Goal: Information Seeking & Learning: Learn about a topic

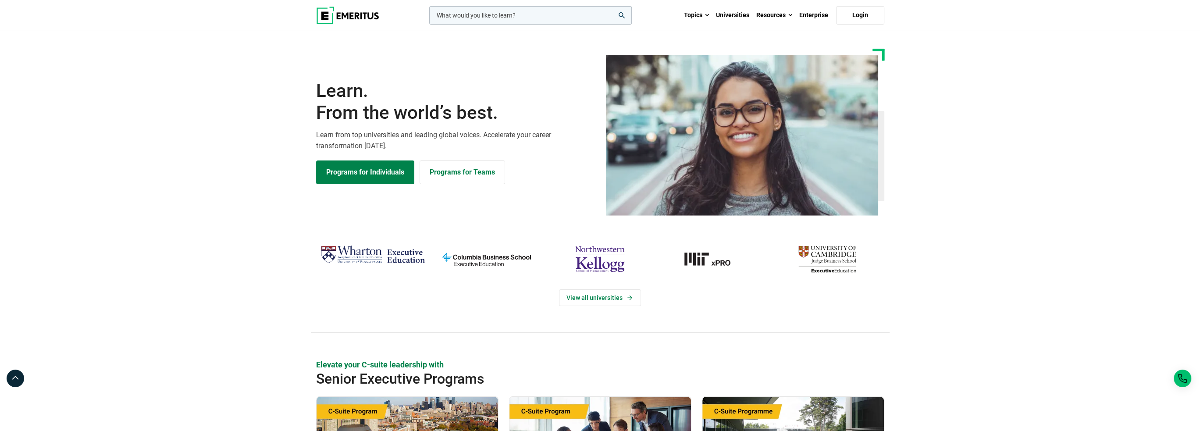
click at [479, 14] on input "woocommerce-product-search-field-0" at bounding box center [530, 15] width 203 height 18
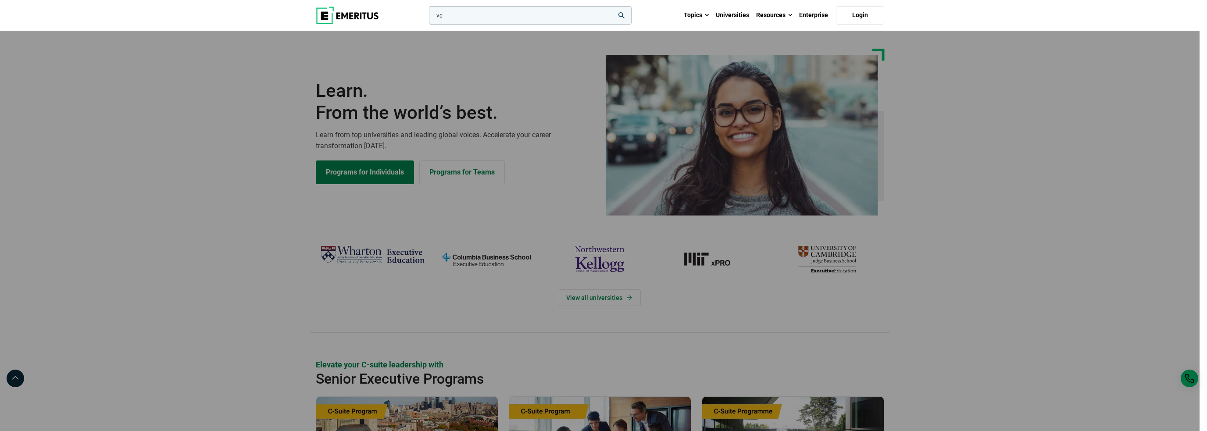
type input "v"
type input "p"
type input "pevc"
click at [427, 18] on button "search" at bounding box center [427, 18] width 0 height 0
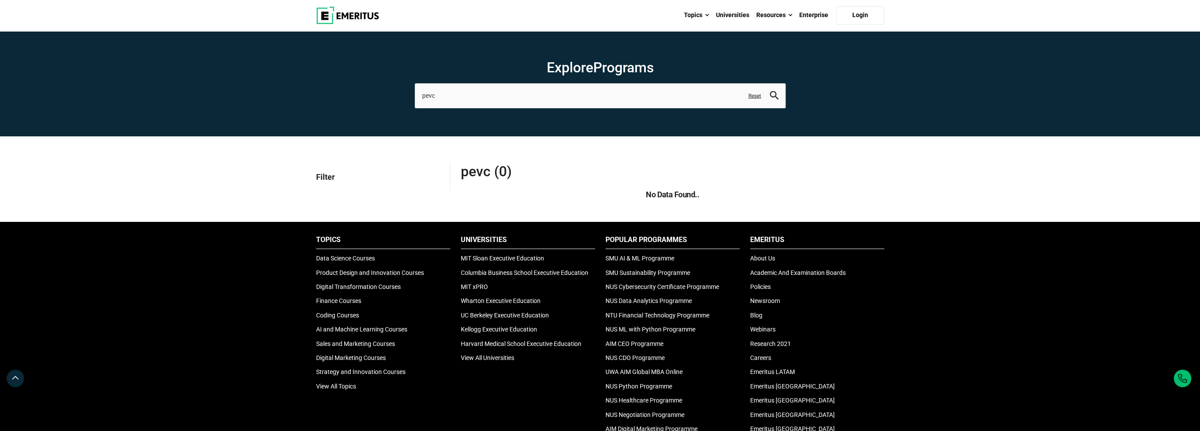
click at [499, 108] on section "Explore Programs pevc leadership marketing project management data science prod…" at bounding box center [600, 83] width 1200 height 105
click at [489, 101] on input "pevc" at bounding box center [600, 95] width 371 height 25
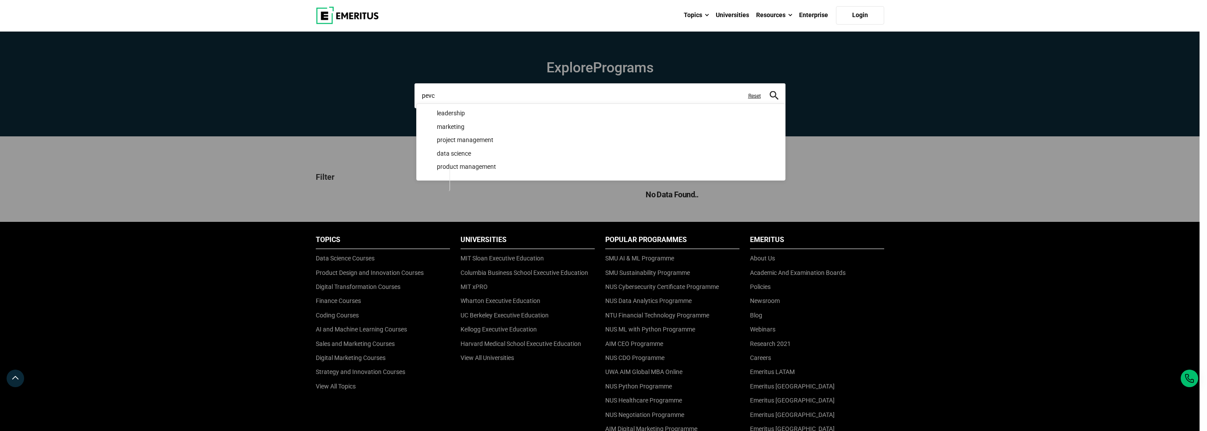
type input "c"
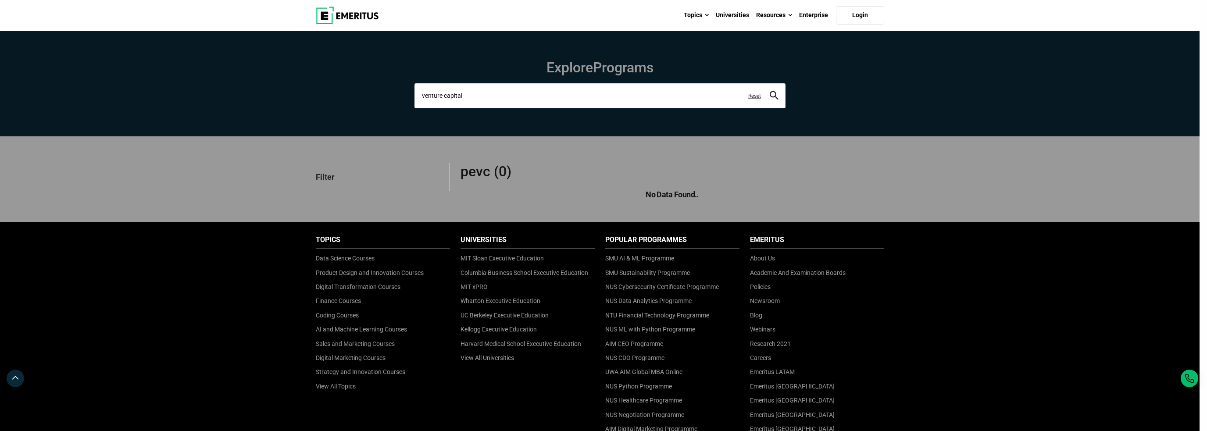
type input "venture capital"
click at [770, 91] on button "search" at bounding box center [774, 96] width 9 height 10
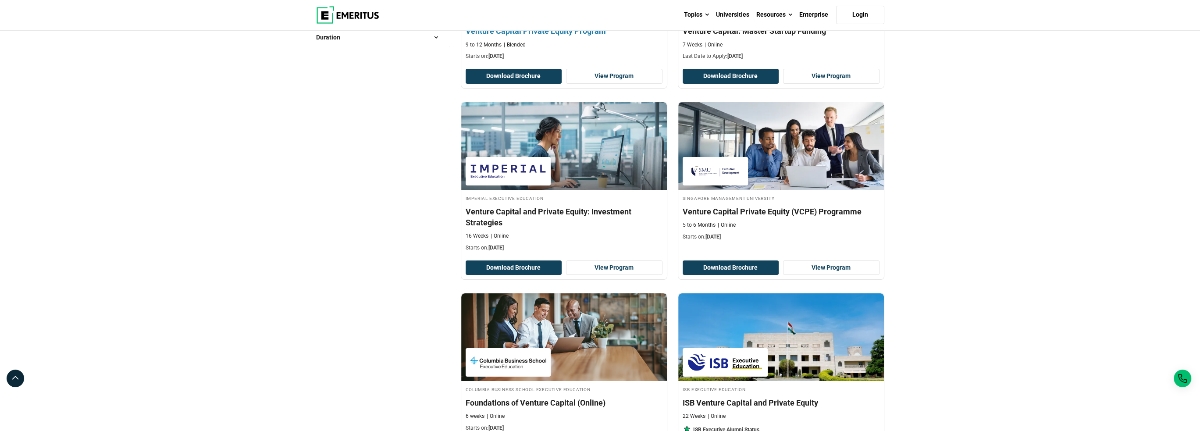
scroll to position [307, 0]
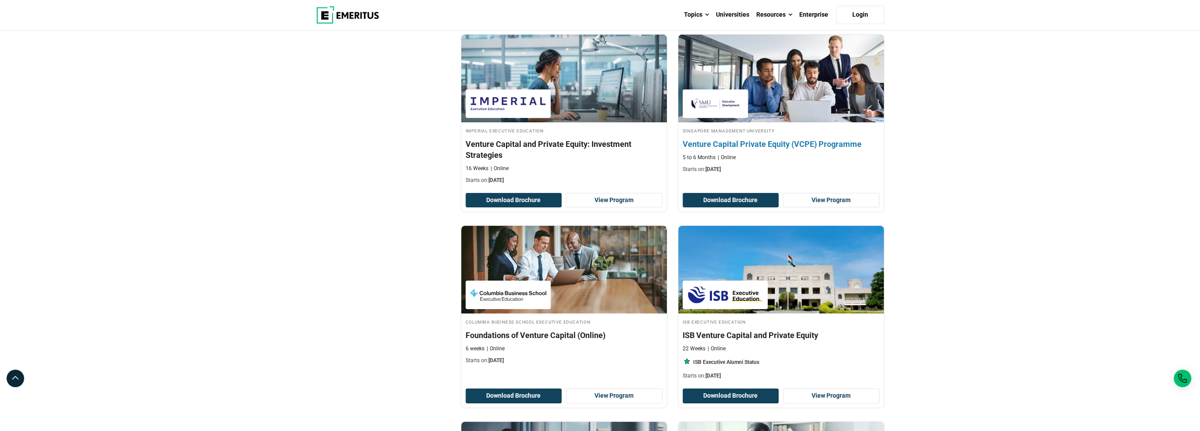
click at [790, 142] on h4 "Venture Capital Private Equity (VCPE) Programme" at bounding box center [781, 144] width 197 height 11
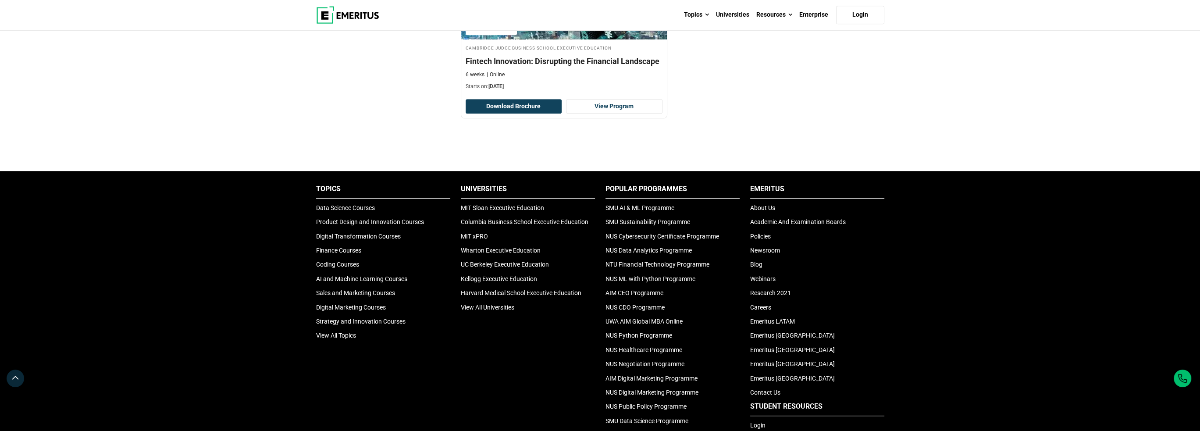
scroll to position [1171, 0]
